Goal: Task Accomplishment & Management: Use online tool/utility

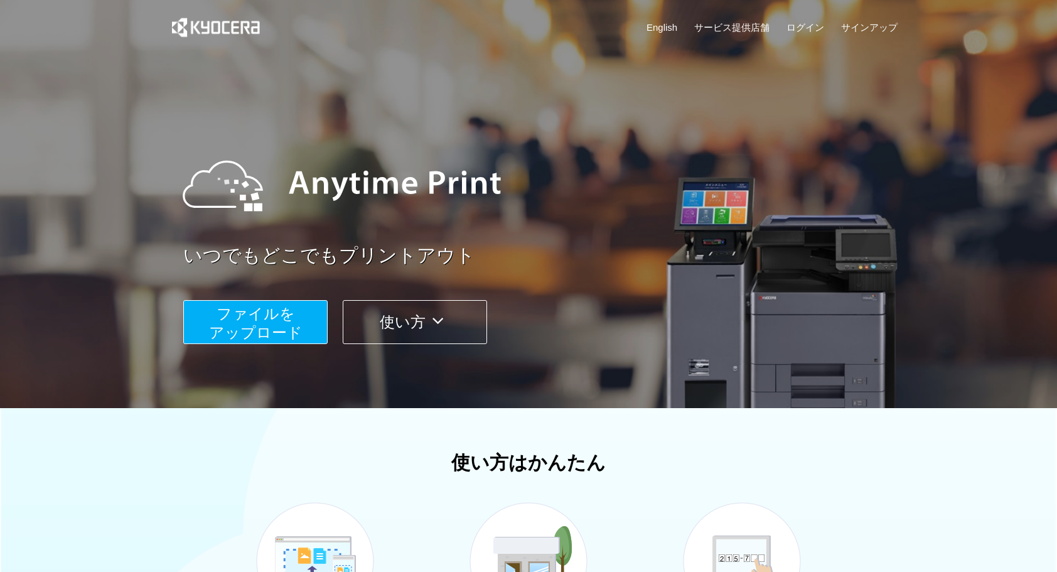
click at [298, 321] on span "ファイルを ​​アップロード" at bounding box center [256, 323] width 94 height 36
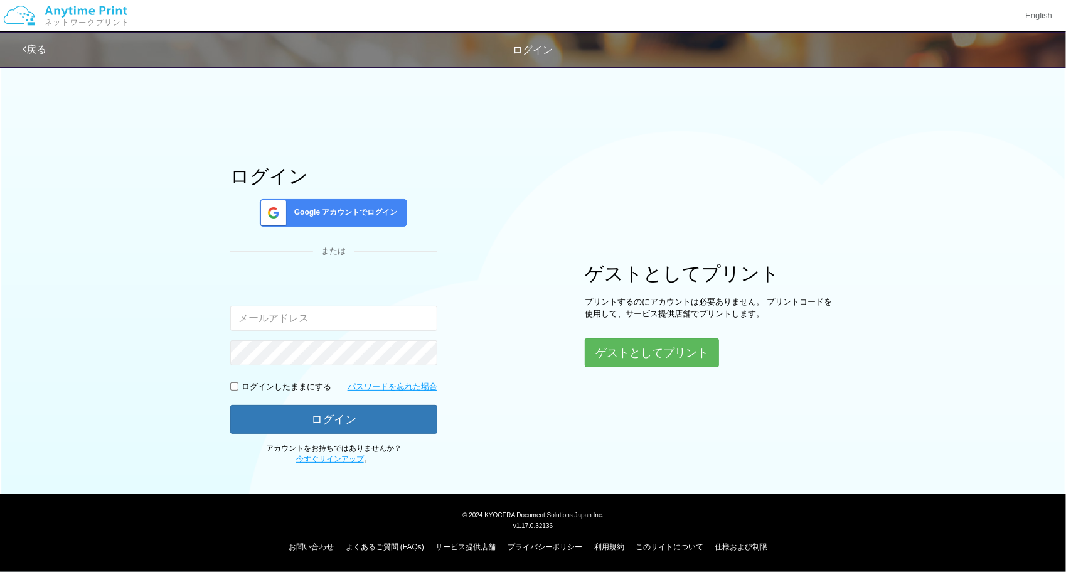
click at [324, 212] on span "Google アカウントでログイン" at bounding box center [343, 212] width 109 height 11
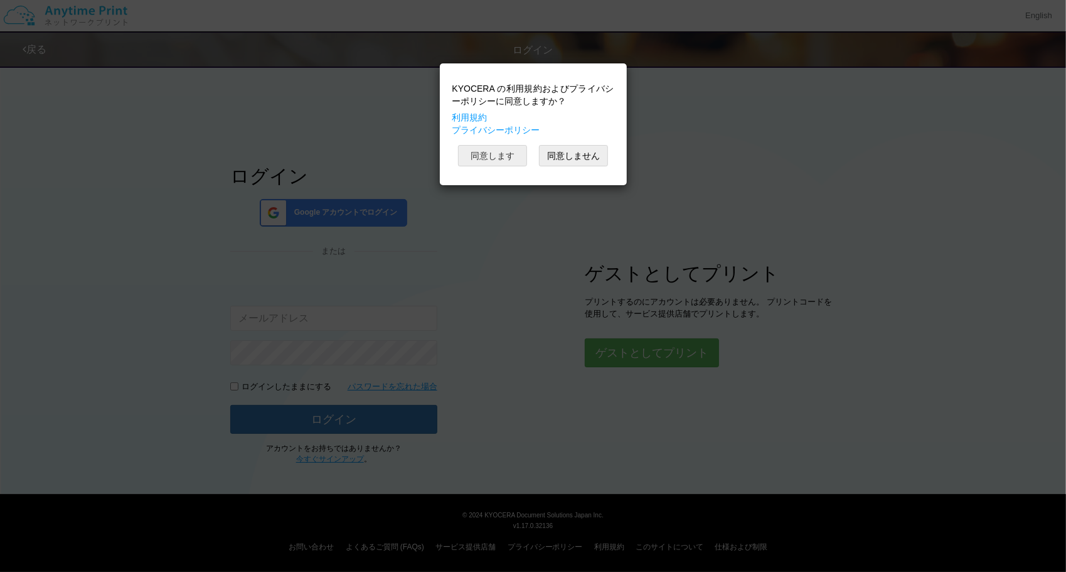
click at [501, 163] on button "同意します" at bounding box center [492, 155] width 69 height 21
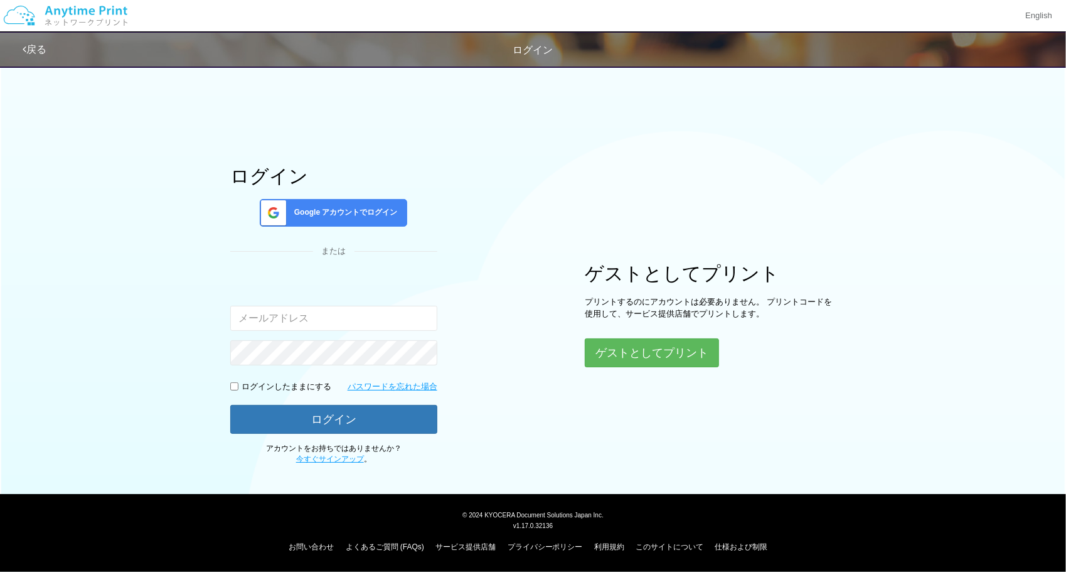
click at [346, 207] on span "Google アカウントでログイン" at bounding box center [343, 212] width 109 height 11
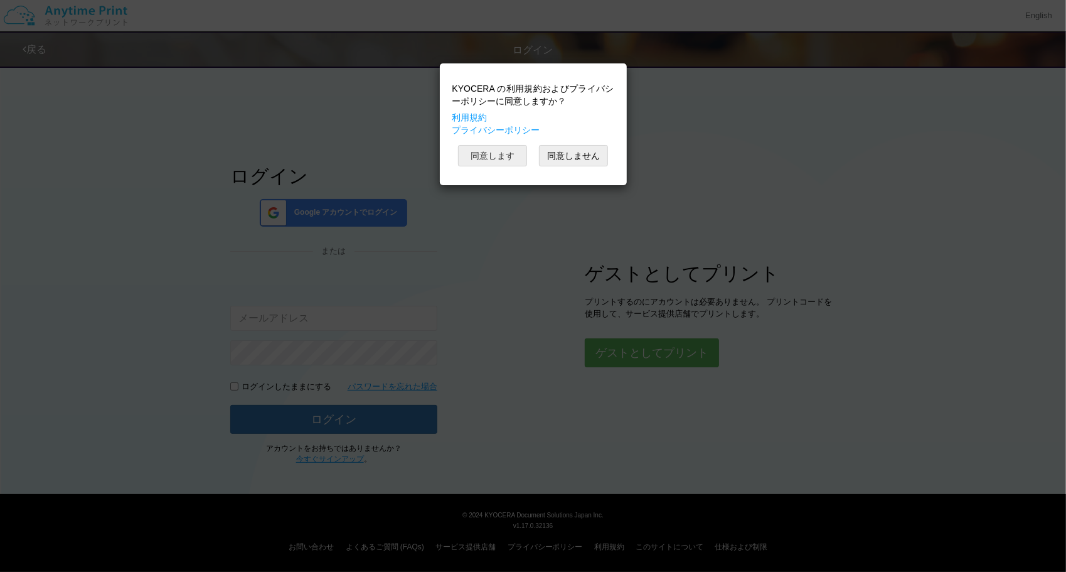
click at [508, 158] on button "同意します" at bounding box center [492, 155] width 69 height 21
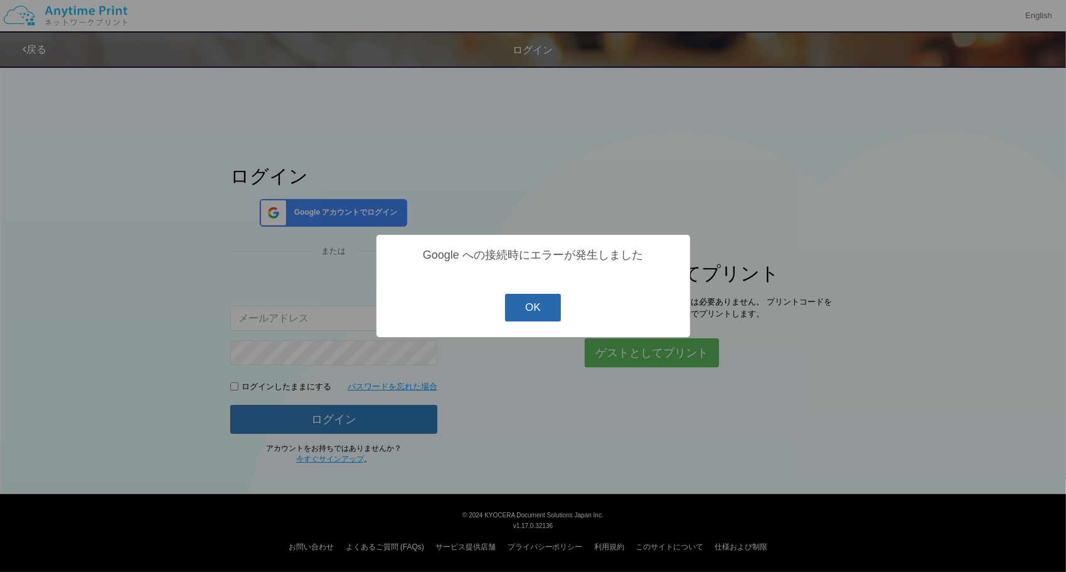
click at [533, 306] on button "OK" at bounding box center [533, 308] width 56 height 28
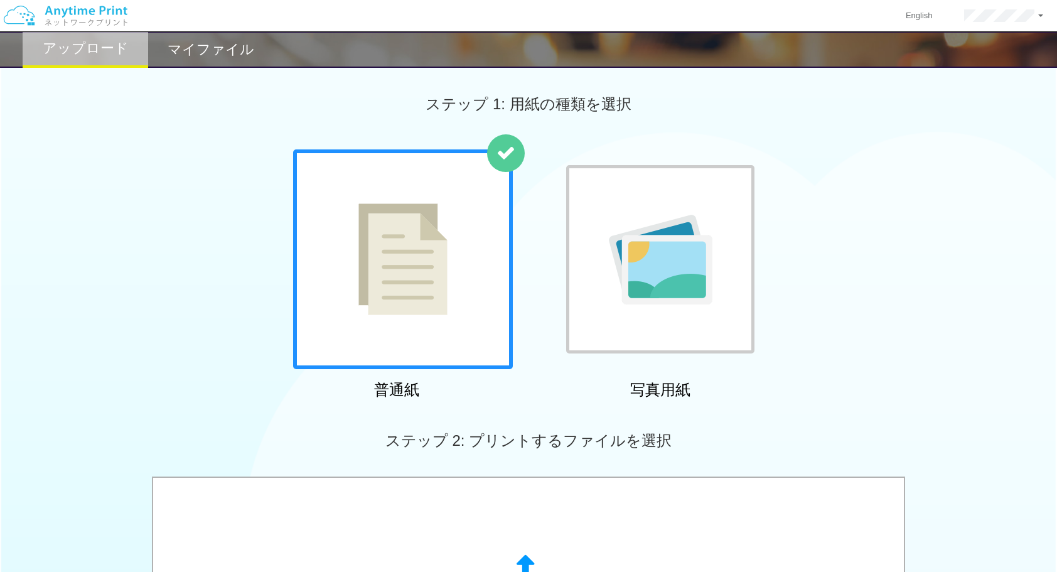
scroll to position [242, 0]
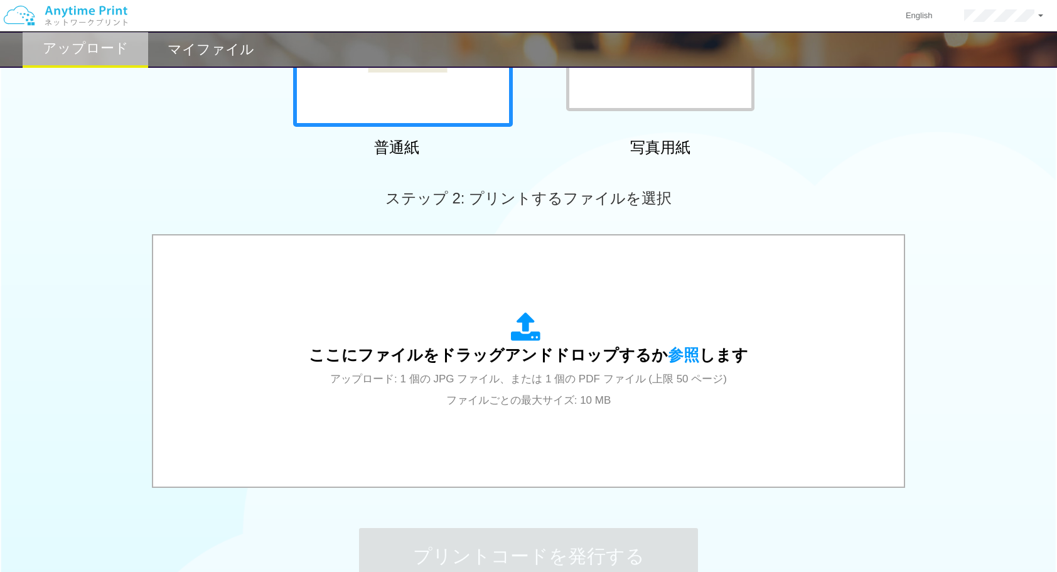
click at [533, 340] on icon at bounding box center [528, 327] width 35 height 31
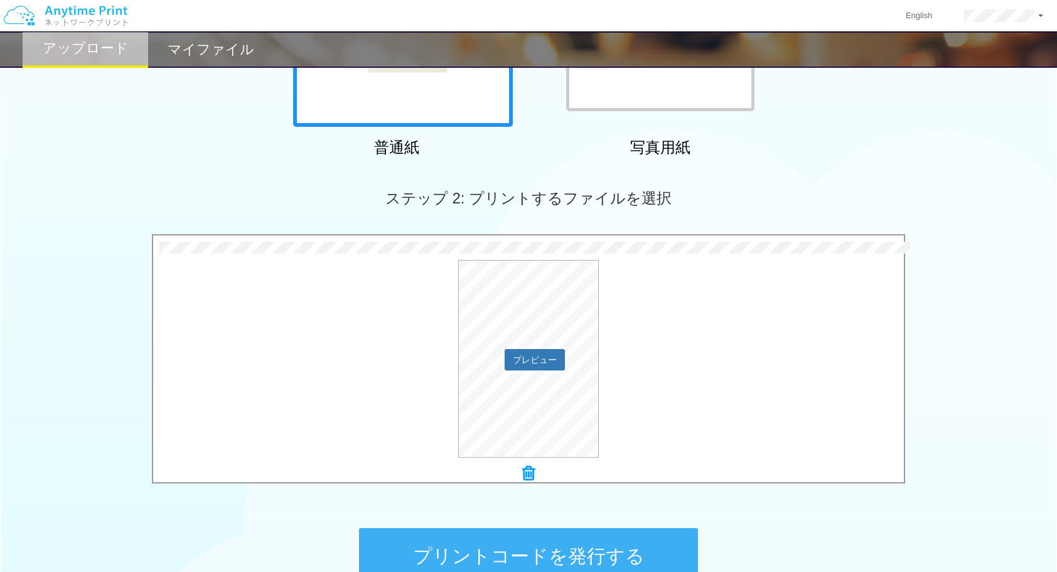
scroll to position [382, 0]
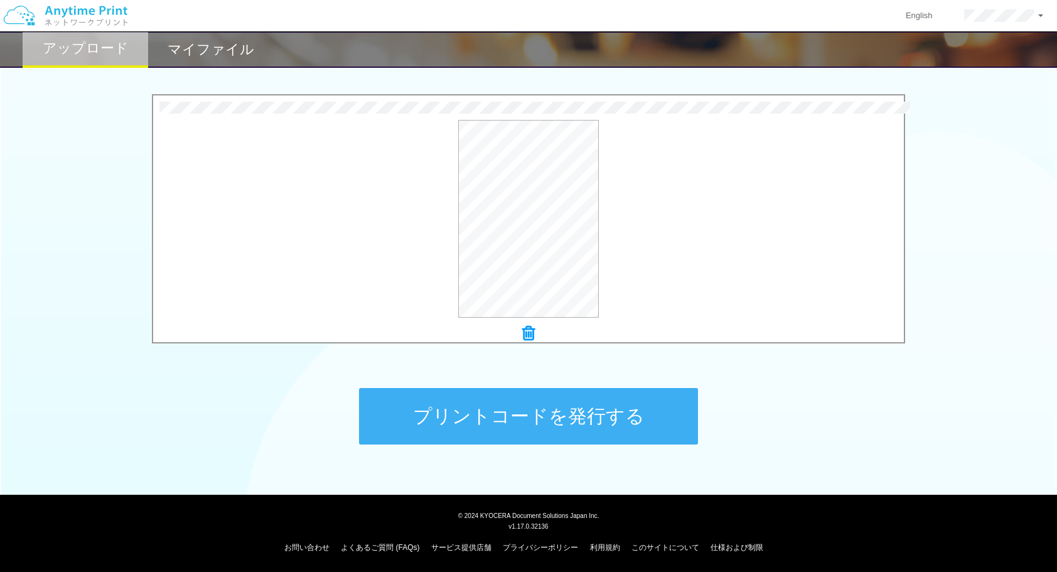
click at [574, 429] on button "プリントコードを発行する" at bounding box center [528, 416] width 339 height 56
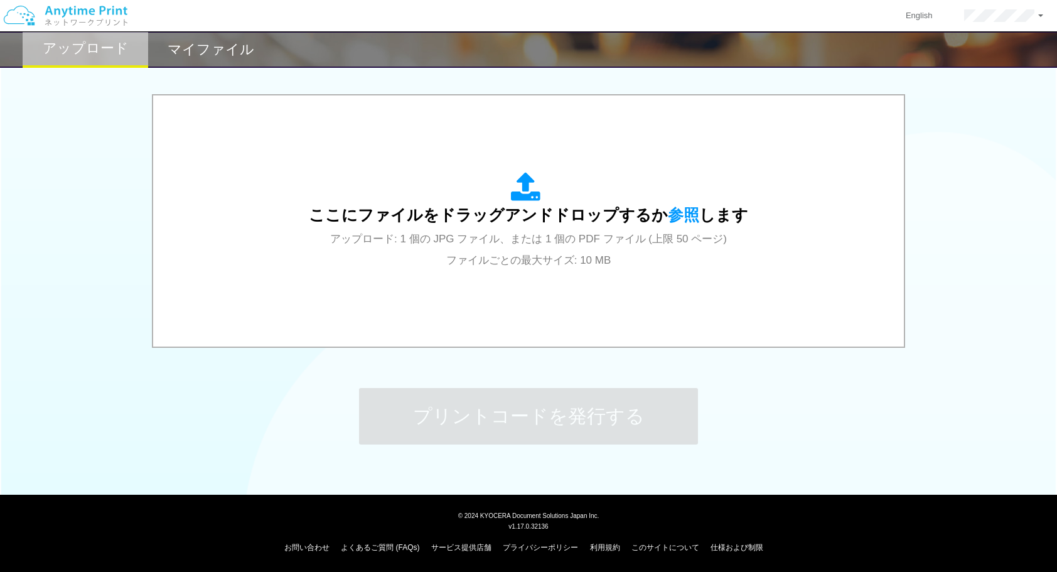
scroll to position [0, 0]
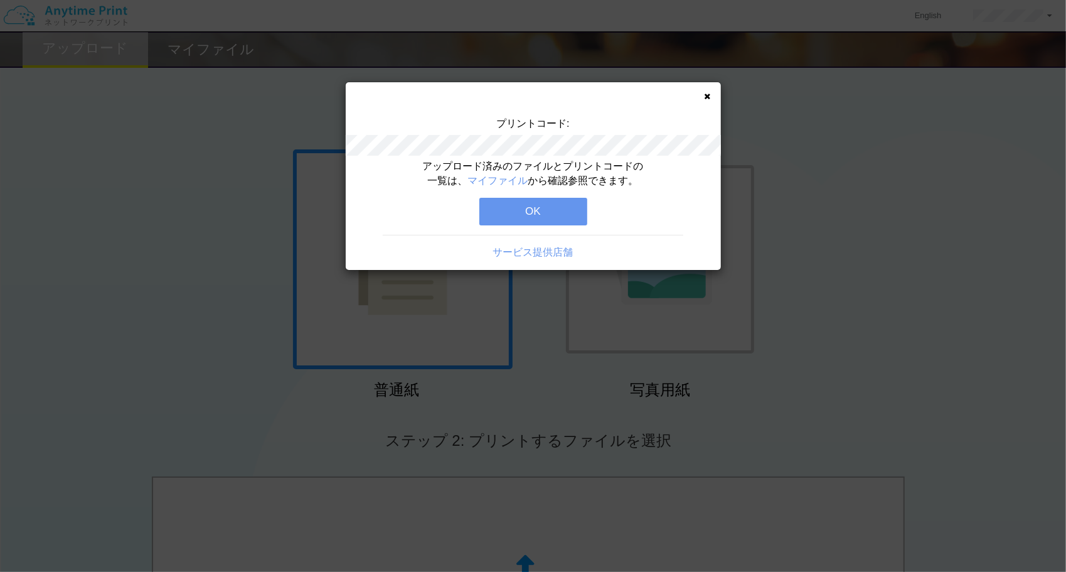
click at [535, 211] on button "OK" at bounding box center [533, 212] width 108 height 28
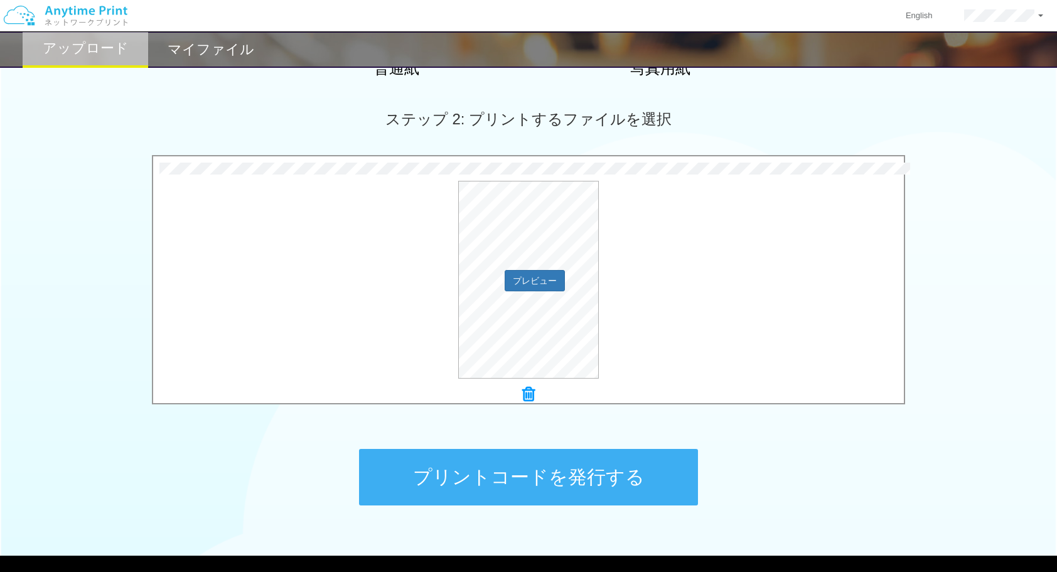
scroll to position [345, 0]
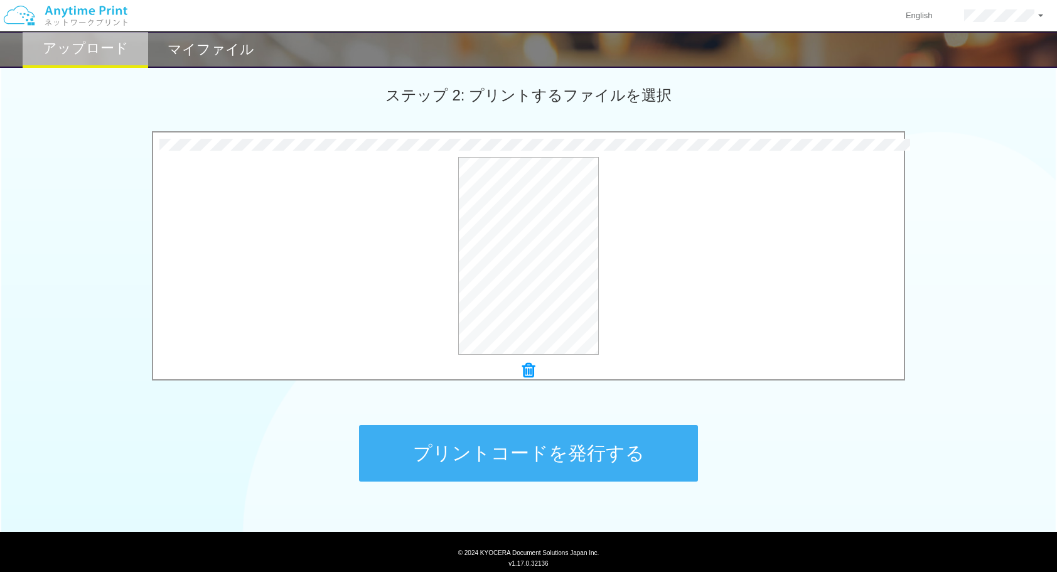
click at [532, 456] on button "プリントコードを発行する" at bounding box center [528, 453] width 339 height 56
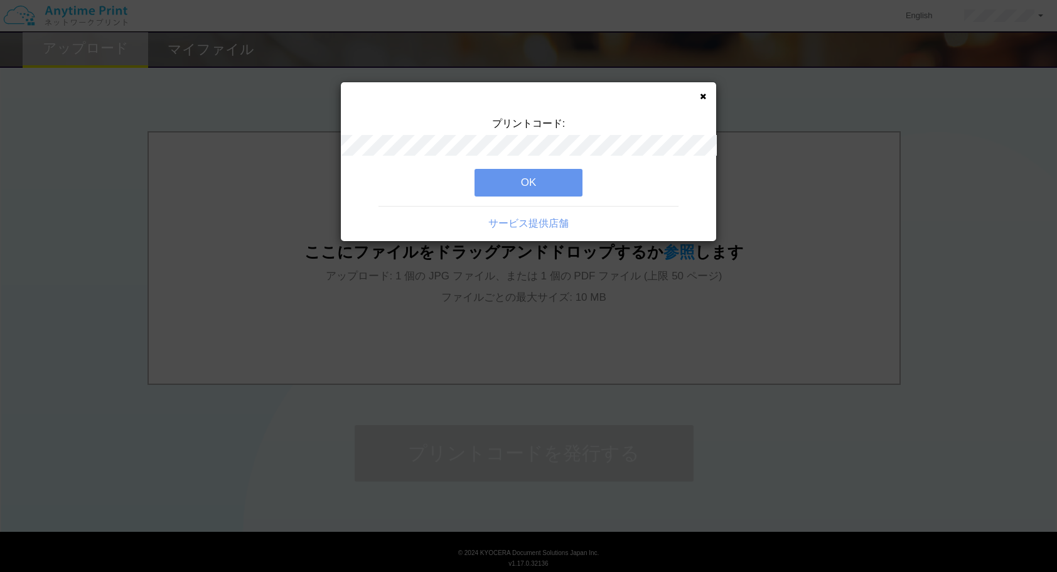
scroll to position [0, 0]
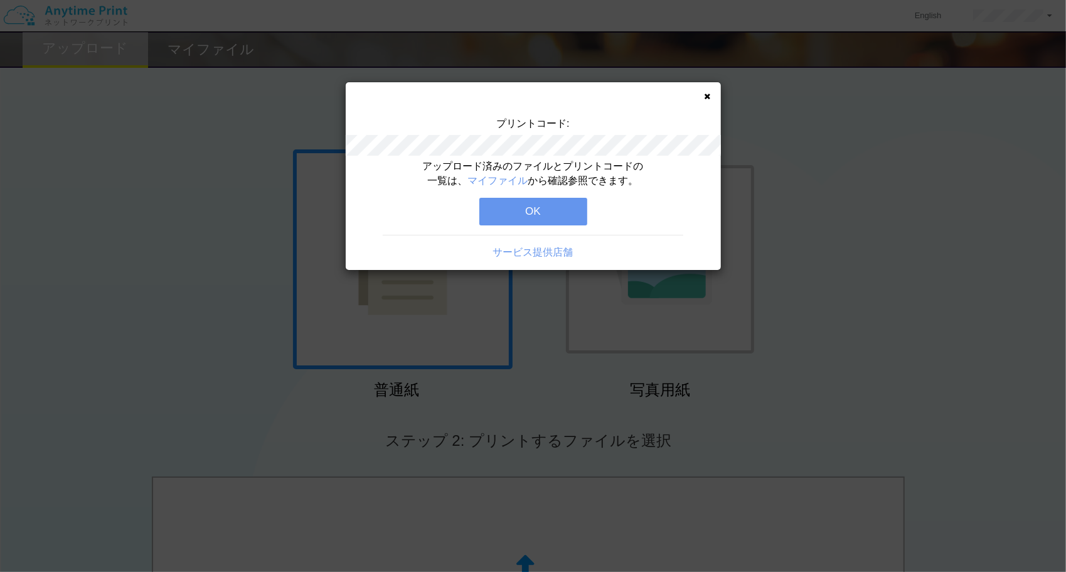
click at [570, 203] on button "OK" at bounding box center [533, 212] width 108 height 28
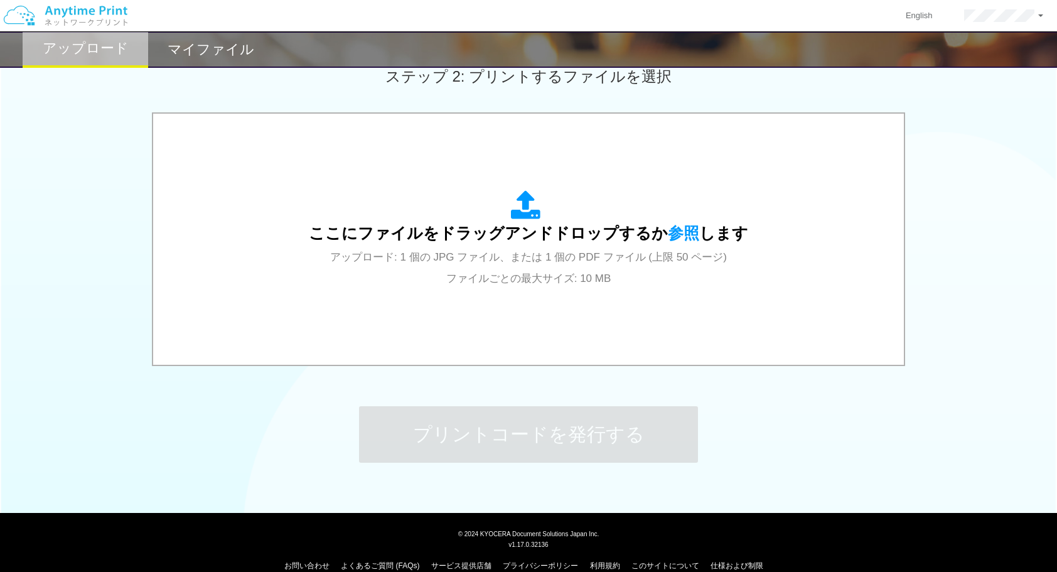
scroll to position [365, 0]
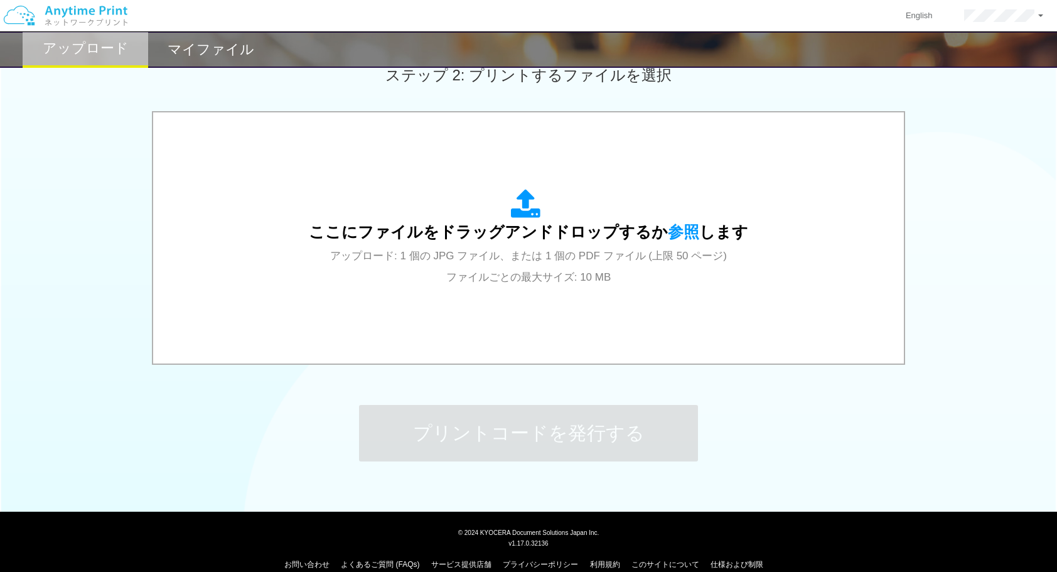
click at [985, 213] on div "ここにファイルをドラッグアンドドロップするか 参照 します アップロード: 1 個の JPG ファイル、または 1 個の PDF ファイル (上限 50 ペー…" at bounding box center [528, 239] width 1057 height 256
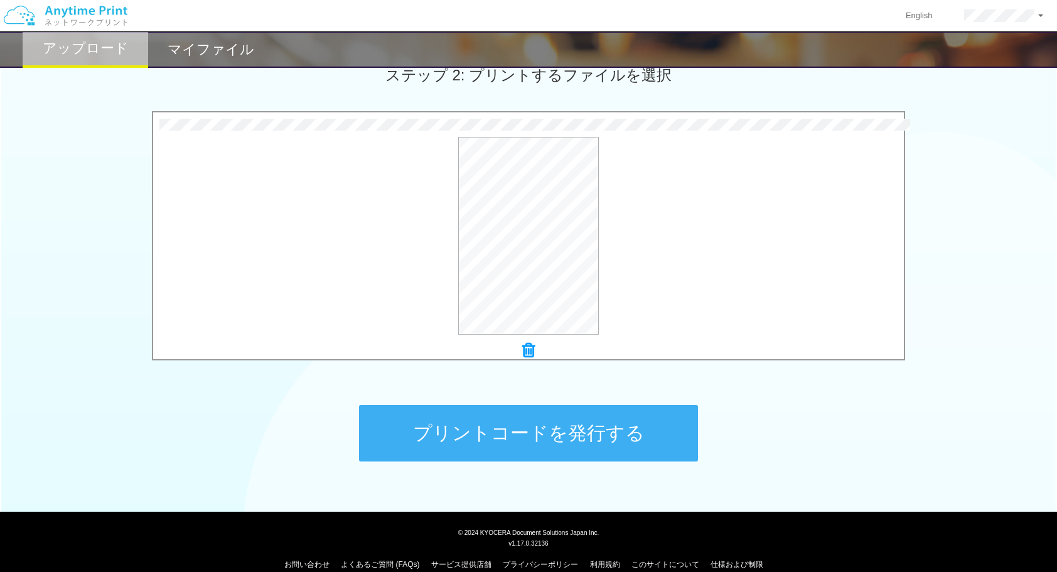
click at [529, 353] on icon at bounding box center [528, 350] width 13 height 16
click at [561, 454] on button "プリントコードを発行する" at bounding box center [528, 433] width 339 height 56
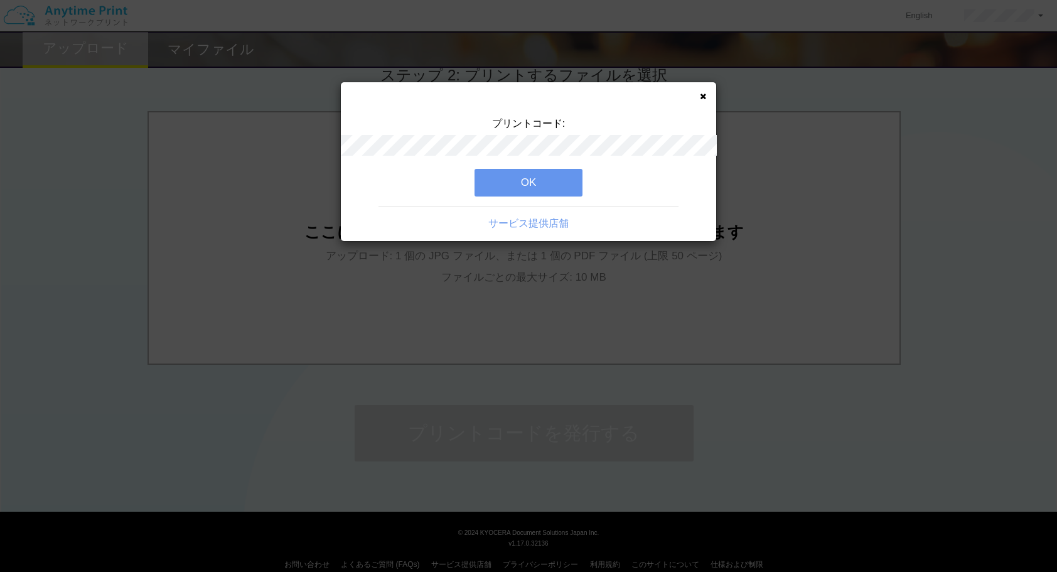
scroll to position [0, 0]
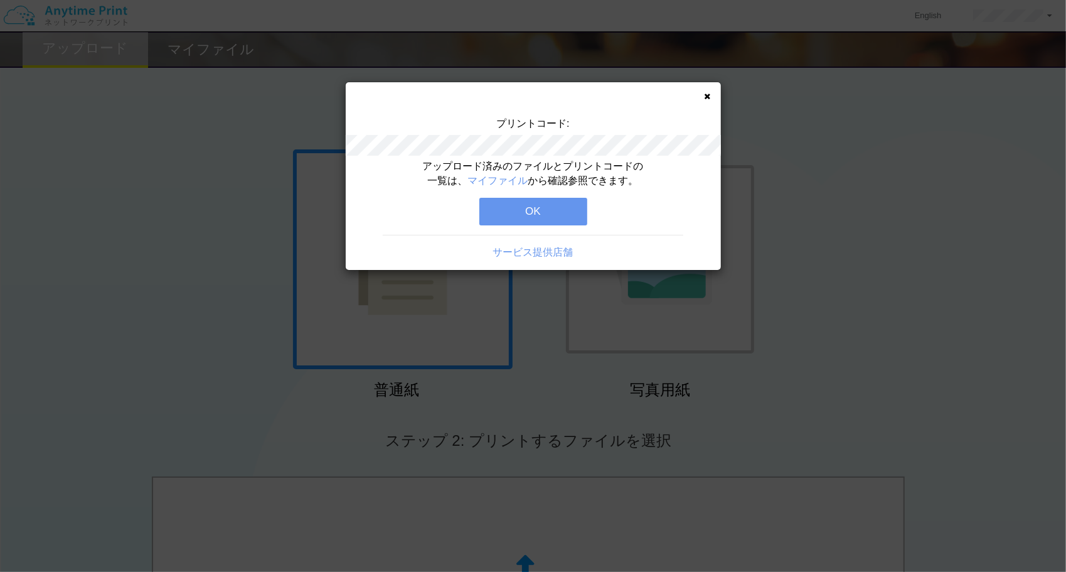
click at [707, 96] on icon at bounding box center [708, 96] width 6 height 8
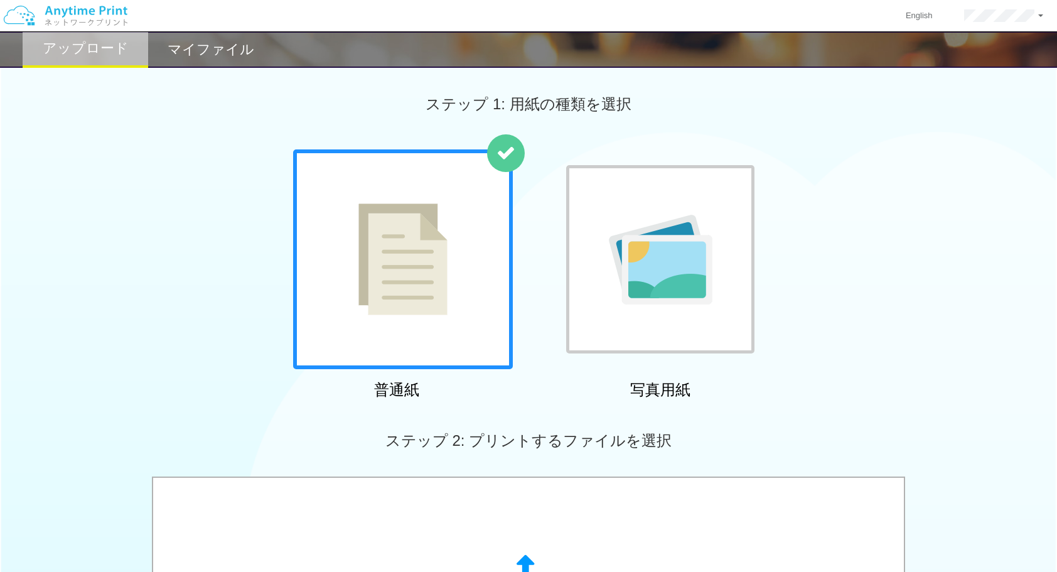
click at [201, 50] on h2 "マイファイル" at bounding box center [211, 49] width 87 height 15
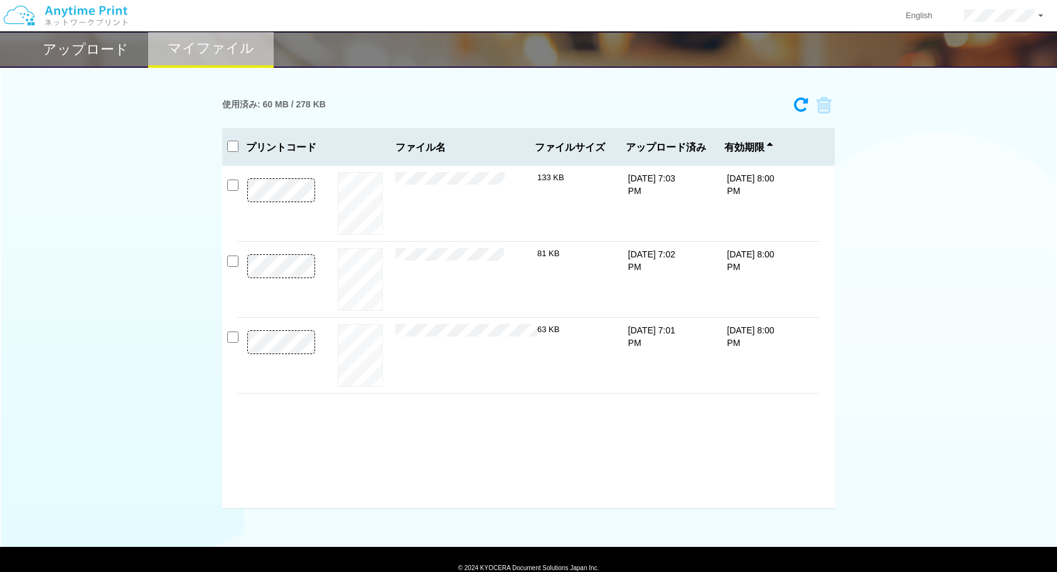
click at [147, 134] on div "使用済み: 60 MB / 278 KB 5214-8565 有効期限 [DATE] 8:00 PM Apply_25022476270_202508....…" at bounding box center [528, 300] width 1057 height 418
